Goal: Task Accomplishment & Management: Use online tool/utility

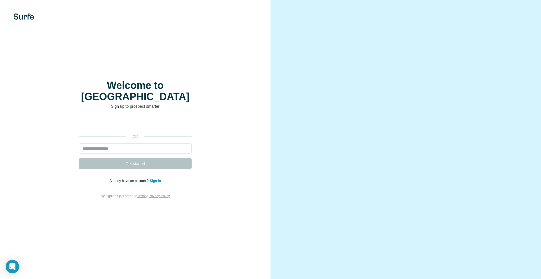
click at [358, 89] on video at bounding box center [405, 139] width 203 height 101
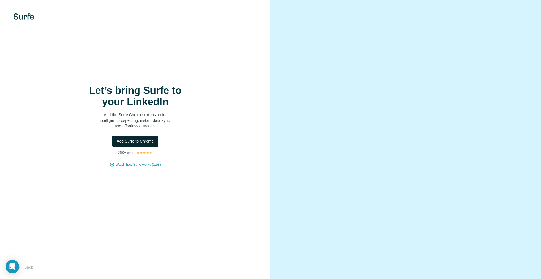
click at [128, 141] on span "Add Surfe to Chrome" at bounding box center [135, 142] width 37 height 6
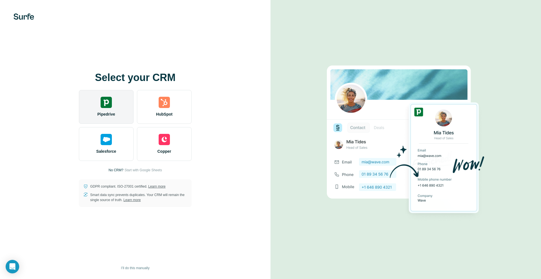
click at [97, 108] on div "Pipedrive" at bounding box center [106, 107] width 55 height 34
